Goal: Information Seeking & Learning: Learn about a topic

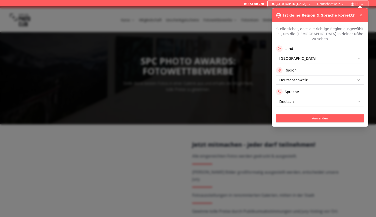
click at [221, 19] on div at bounding box center [188, 111] width 376 height 211
click at [246, 115] on button "Anwenden" at bounding box center [320, 119] width 88 height 8
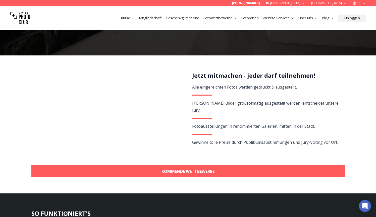
scroll to position [72, 0]
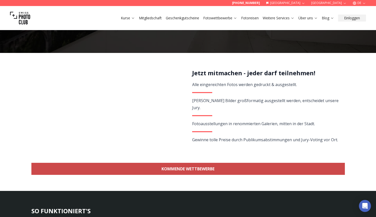
click at [235, 167] on link "KOMMENDE WETTBEWERBE" at bounding box center [187, 169] width 313 height 12
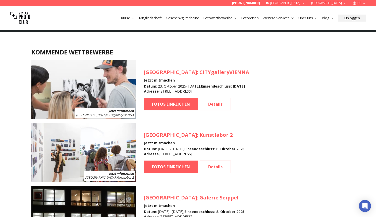
scroll to position [462, 0]
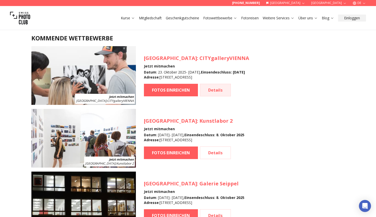
click at [215, 93] on link "Details" at bounding box center [215, 90] width 31 height 13
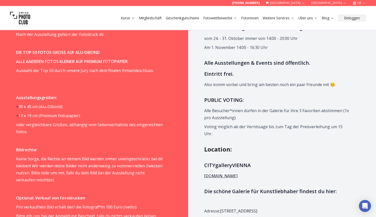
scroll to position [460, 0]
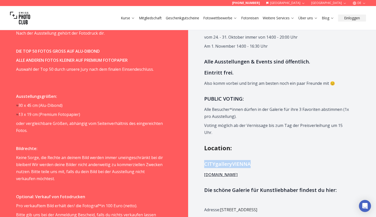
drag, startPoint x: 205, startPoint y: 157, endPoint x: 249, endPoint y: 156, distance: 43.7
click at [246, 160] on h3 "CITYgalleryVIENNA" at bounding box center [277, 164] width 147 height 8
copy h3 "CITYgalleryVIENNA"
